Goal: Task Accomplishment & Management: Complete application form

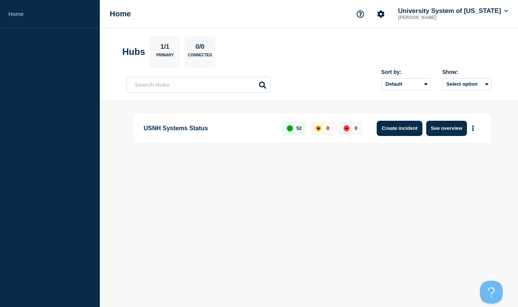
click at [415, 129] on button "Create incident" at bounding box center [400, 128] width 46 height 15
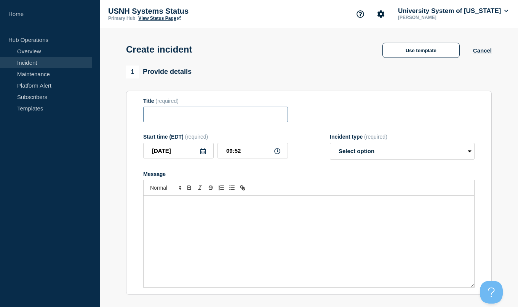
click at [160, 122] on input "Title" at bounding box center [215, 115] width 145 height 16
type input "WorkDay Slowness / Down"
drag, startPoint x: 237, startPoint y: 156, endPoint x: 244, endPoint y: 156, distance: 6.1
click at [244, 156] on input "09:52" at bounding box center [253, 151] width 71 height 16
type input "09:44"
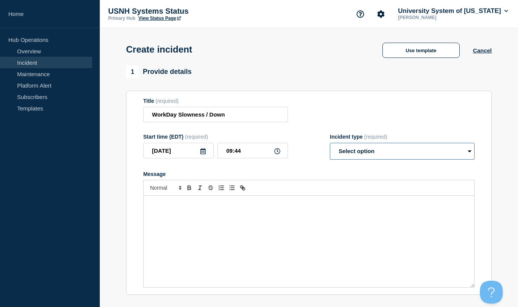
select select "identified"
click at [229, 207] on p "Message" at bounding box center [308, 203] width 319 height 7
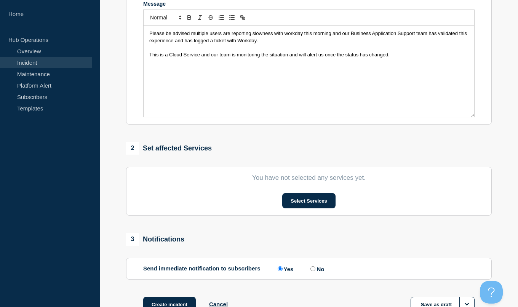
scroll to position [174, 0]
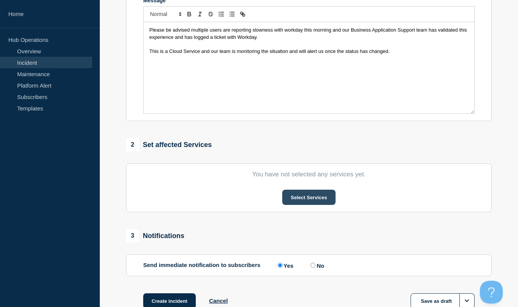
click at [292, 205] on button "Select Services" at bounding box center [308, 197] width 53 height 15
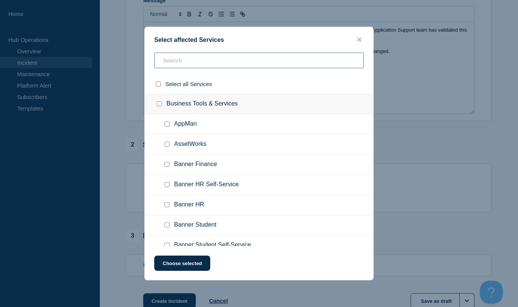
click at [199, 64] on input "text" at bounding box center [259, 61] width 210 height 16
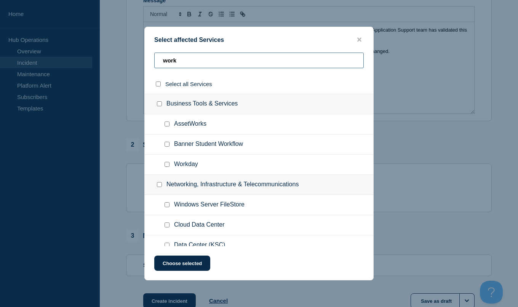
type input "work"
click at [165, 167] on input "Workday checkbox" at bounding box center [167, 164] width 5 height 5
checkbox input "true"
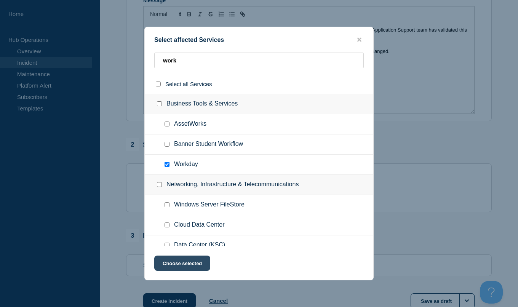
click at [172, 261] on button "Choose selected" at bounding box center [182, 263] width 56 height 15
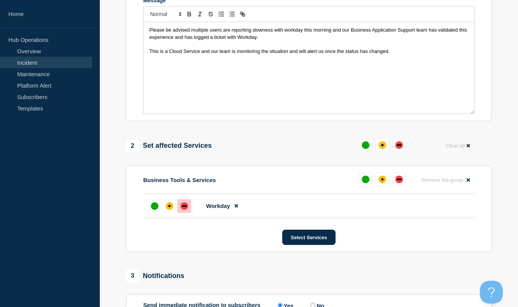
click at [185, 210] on div "down" at bounding box center [185, 206] width 8 height 8
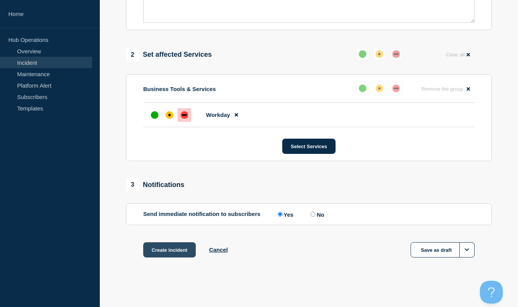
scroll to position [272, 0]
click at [170, 250] on button "Create incident" at bounding box center [169, 249] width 53 height 15
